Goal: Use online tool/utility: Utilize a website feature to perform a specific function

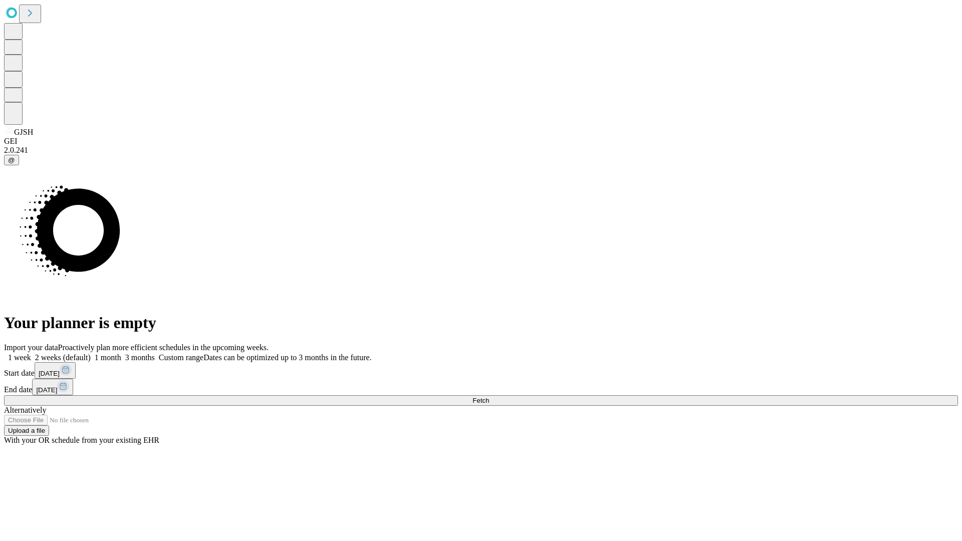
click at [91, 353] on label "2 weeks (default)" at bounding box center [61, 357] width 60 height 9
click at [489, 397] on span "Fetch" at bounding box center [480, 401] width 17 height 8
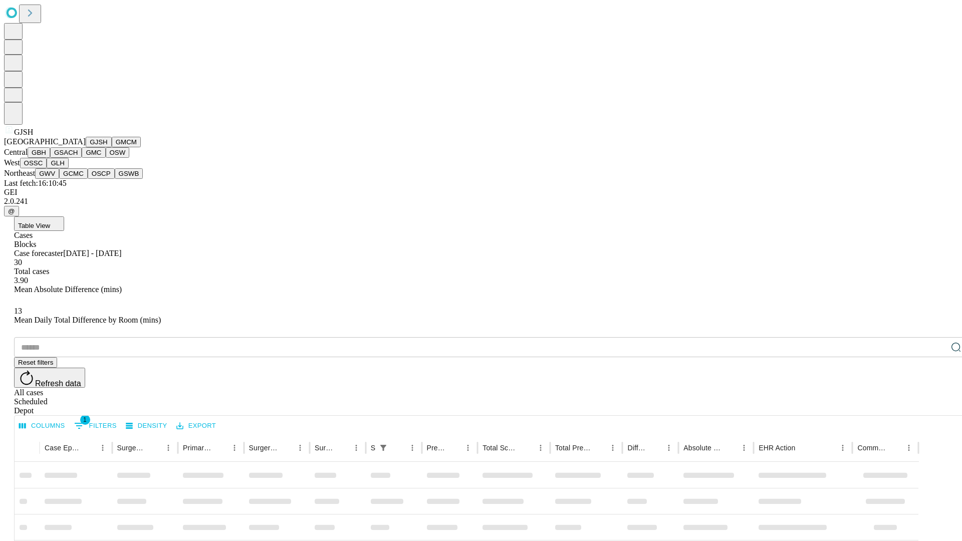
click at [112, 147] on button "GMCM" at bounding box center [126, 142] width 29 height 11
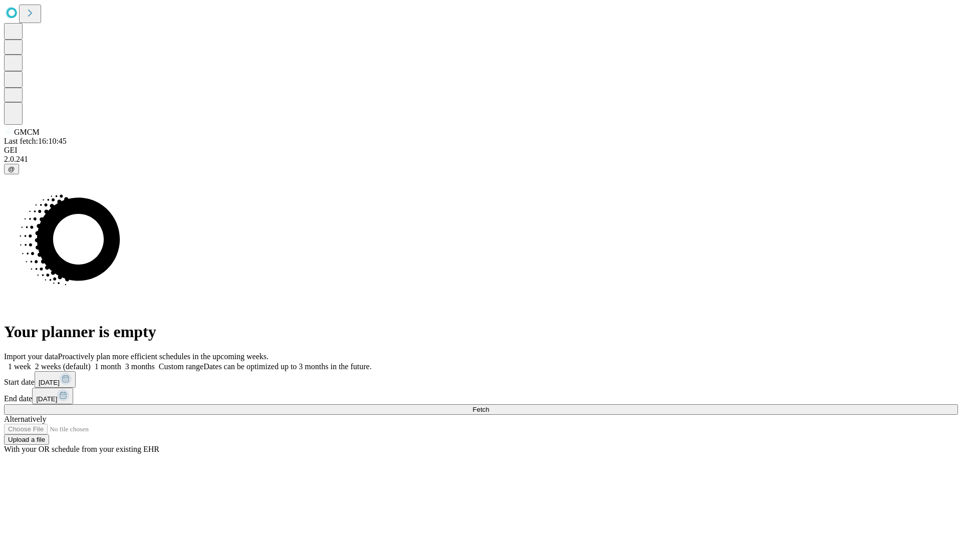
click at [91, 362] on label "2 weeks (default)" at bounding box center [61, 366] width 60 height 9
click at [489, 406] on span "Fetch" at bounding box center [480, 410] width 17 height 8
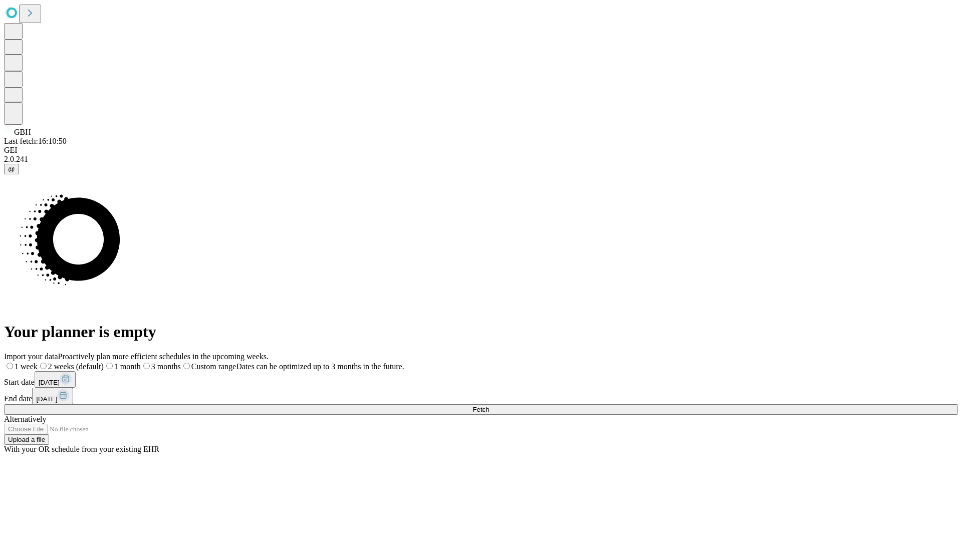
click at [104, 362] on label "2 weeks (default)" at bounding box center [71, 366] width 66 height 9
click at [489, 406] on span "Fetch" at bounding box center [480, 410] width 17 height 8
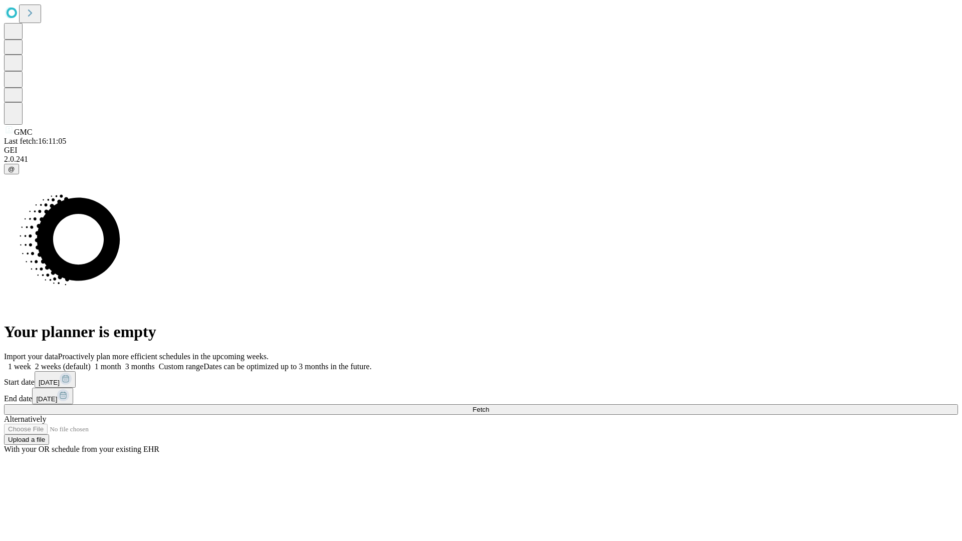
click at [91, 362] on label "2 weeks (default)" at bounding box center [61, 366] width 60 height 9
click at [489, 406] on span "Fetch" at bounding box center [480, 410] width 17 height 8
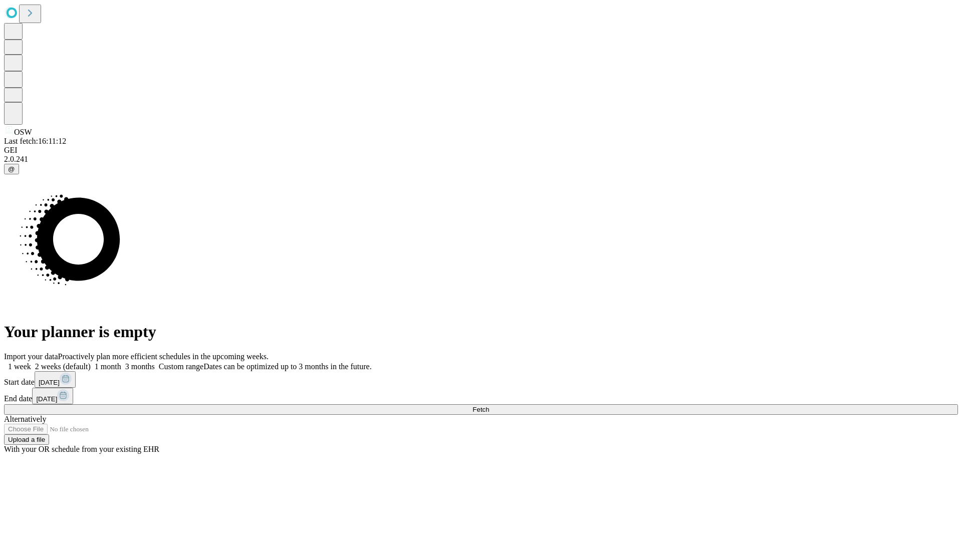
click at [489, 406] on span "Fetch" at bounding box center [480, 410] width 17 height 8
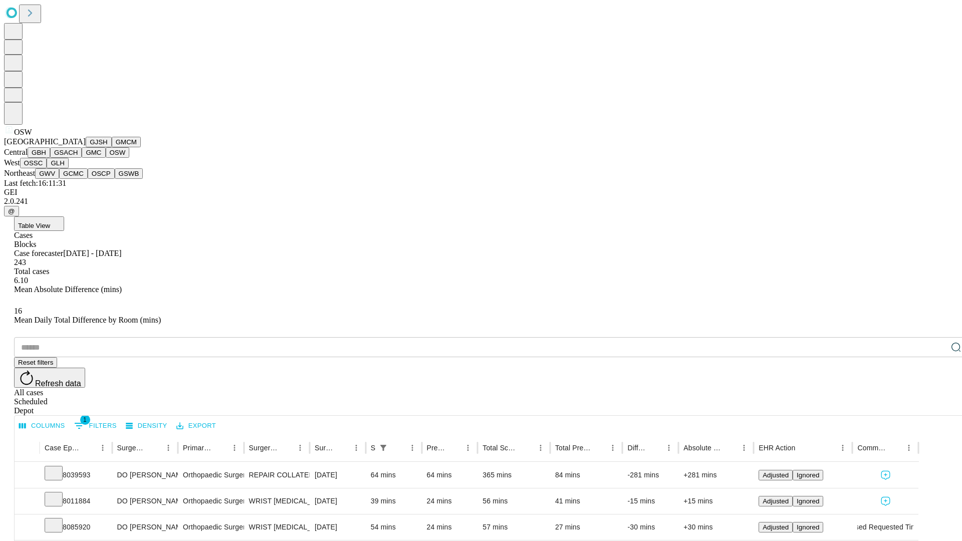
click at [47, 168] on button "OSSC" at bounding box center [33, 163] width 27 height 11
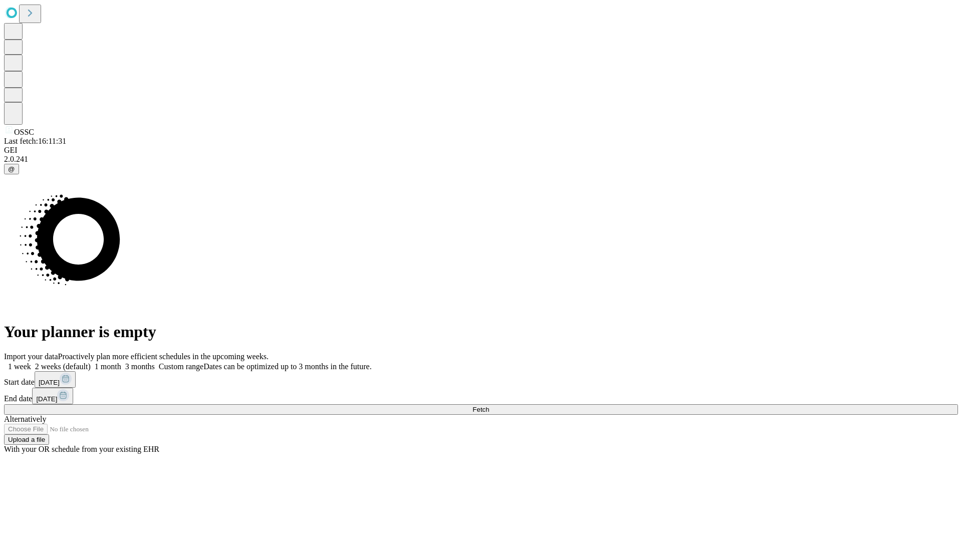
click at [489, 406] on span "Fetch" at bounding box center [480, 410] width 17 height 8
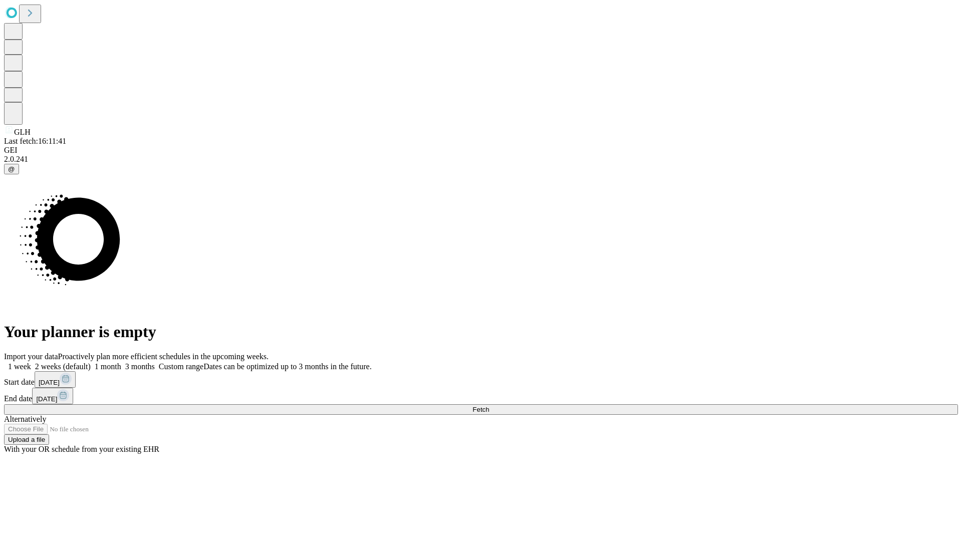
click at [91, 362] on label "2 weeks (default)" at bounding box center [61, 366] width 60 height 9
click at [489, 406] on span "Fetch" at bounding box center [480, 410] width 17 height 8
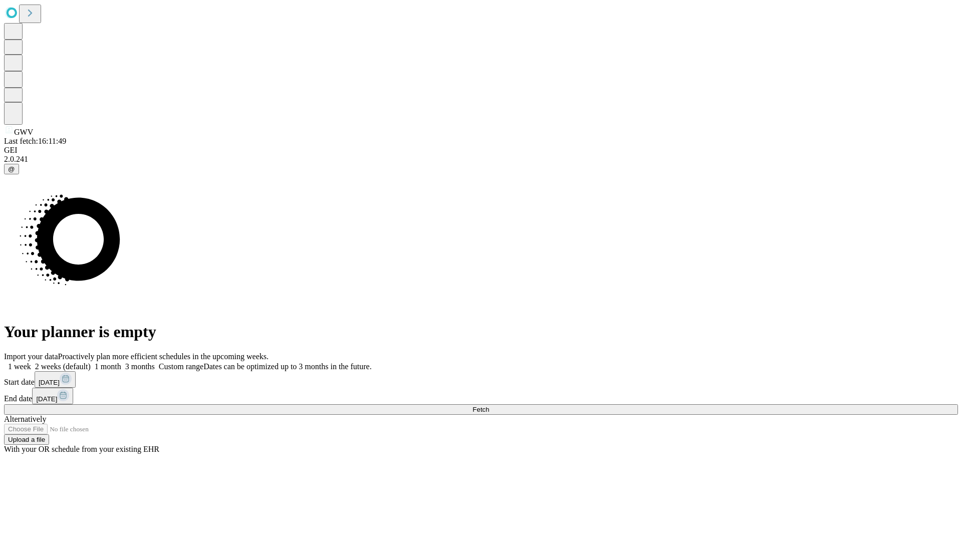
click at [91, 362] on label "2 weeks (default)" at bounding box center [61, 366] width 60 height 9
click at [489, 406] on span "Fetch" at bounding box center [480, 410] width 17 height 8
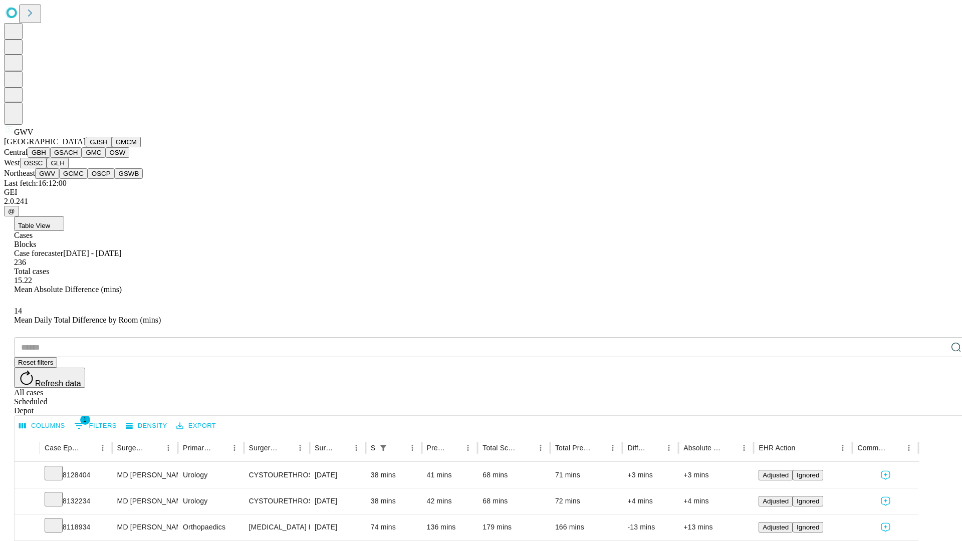
click at [78, 179] on button "GCMC" at bounding box center [73, 173] width 29 height 11
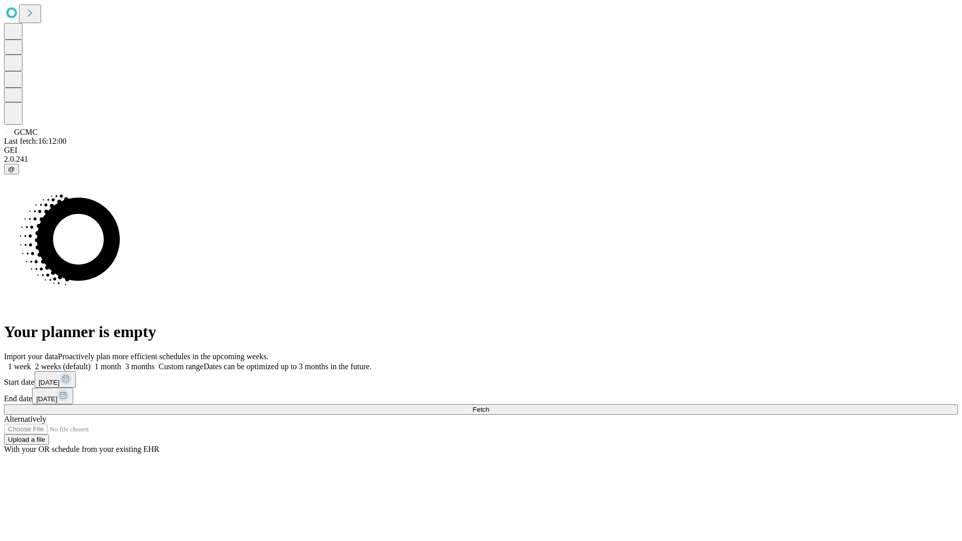
click at [91, 362] on label "2 weeks (default)" at bounding box center [61, 366] width 60 height 9
click at [489, 406] on span "Fetch" at bounding box center [480, 410] width 17 height 8
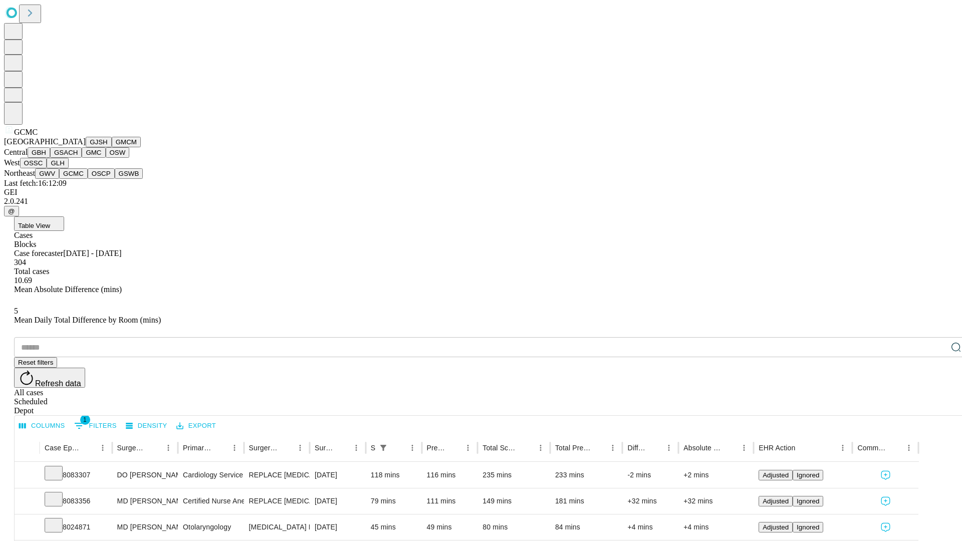
click at [88, 179] on button "OSCP" at bounding box center [101, 173] width 27 height 11
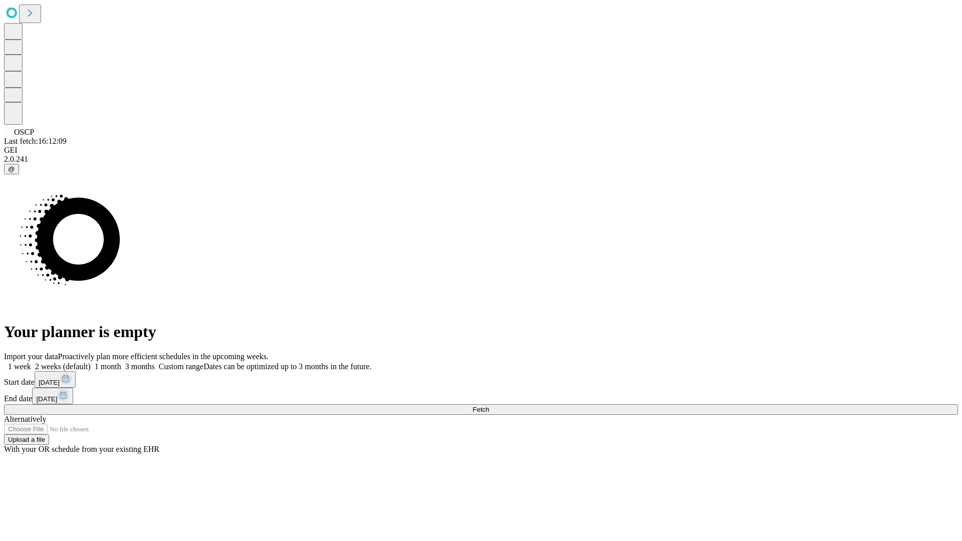
click at [91, 362] on label "2 weeks (default)" at bounding box center [61, 366] width 60 height 9
click at [489, 406] on span "Fetch" at bounding box center [480, 410] width 17 height 8
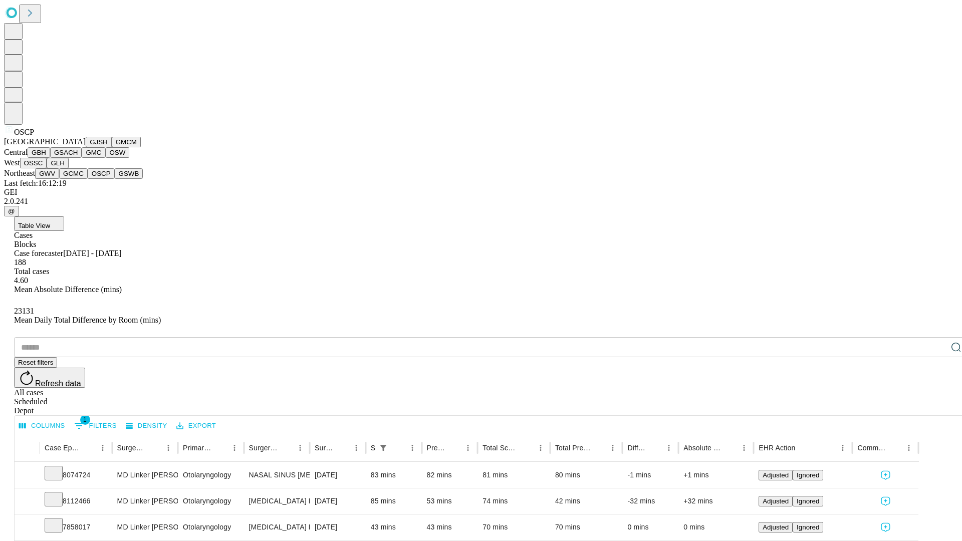
click at [115, 179] on button "GSWB" at bounding box center [129, 173] width 29 height 11
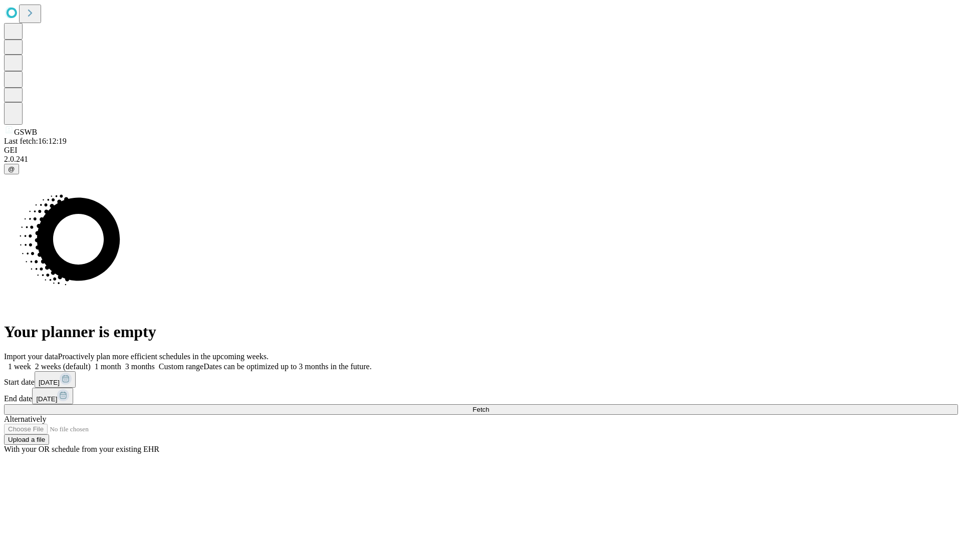
click at [91, 362] on label "2 weeks (default)" at bounding box center [61, 366] width 60 height 9
click at [489, 406] on span "Fetch" at bounding box center [480, 410] width 17 height 8
